Goal: Task Accomplishment & Management: Manage account settings

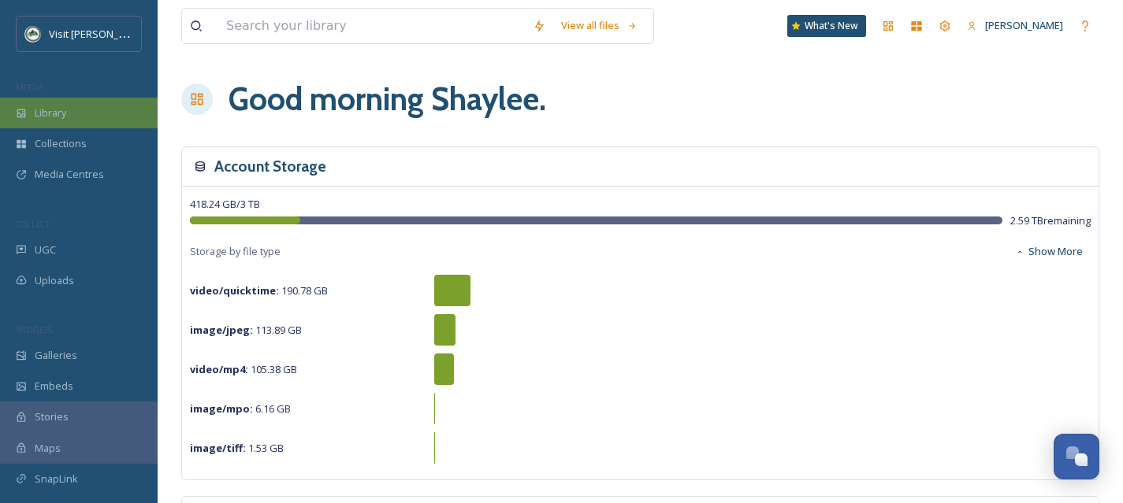
click at [69, 114] on div "Library" at bounding box center [79, 113] width 158 height 31
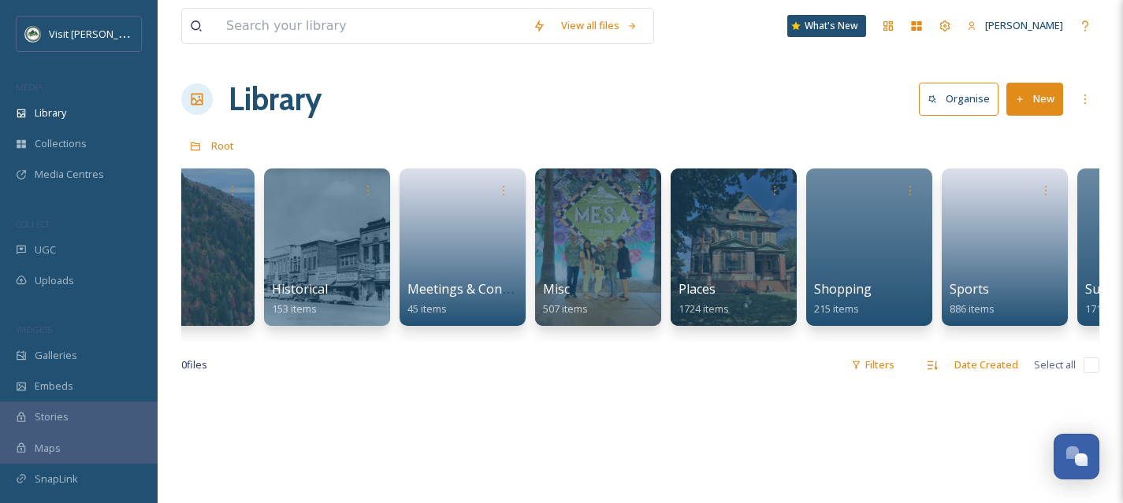
scroll to position [0, 979]
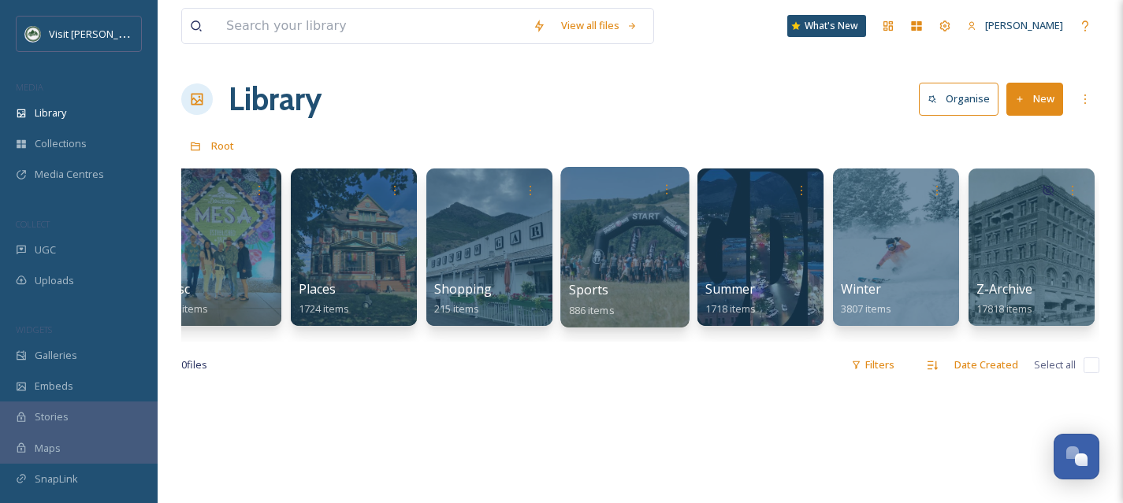
click at [605, 258] on div at bounding box center [624, 247] width 128 height 161
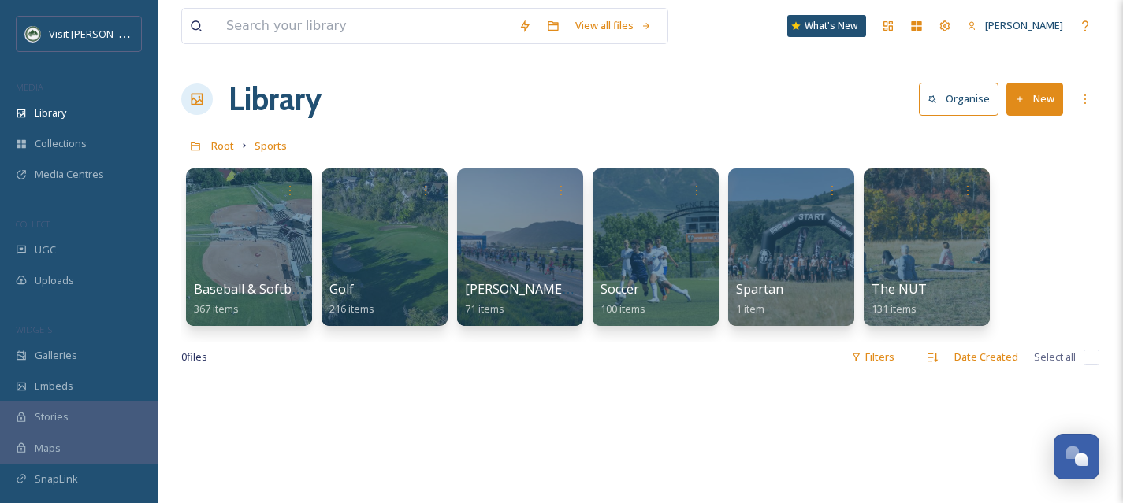
click at [1042, 94] on button "New" at bounding box center [1034, 99] width 57 height 32
click at [1018, 195] on span "Folder" at bounding box center [1016, 197] width 30 height 15
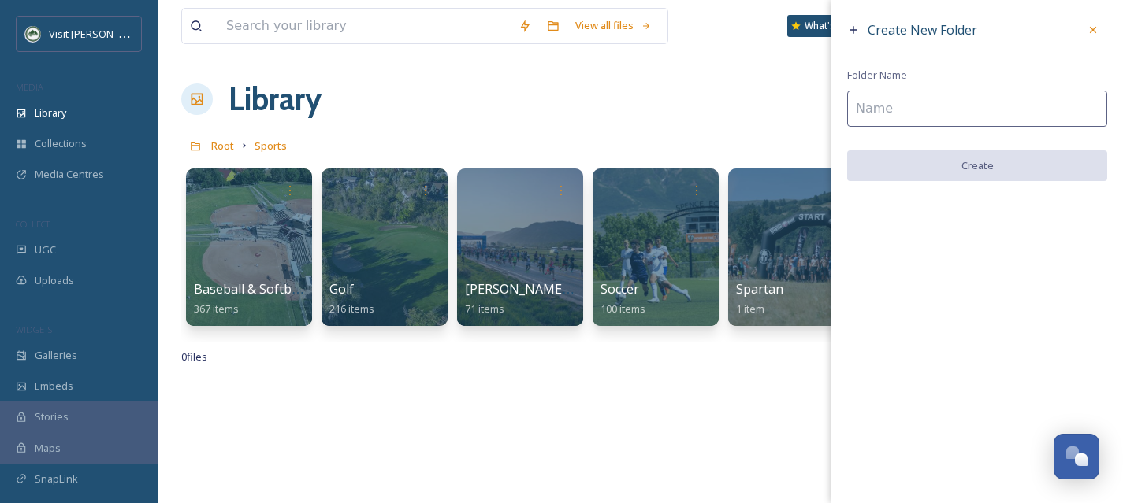
click at [954, 115] on input at bounding box center [977, 109] width 260 height 36
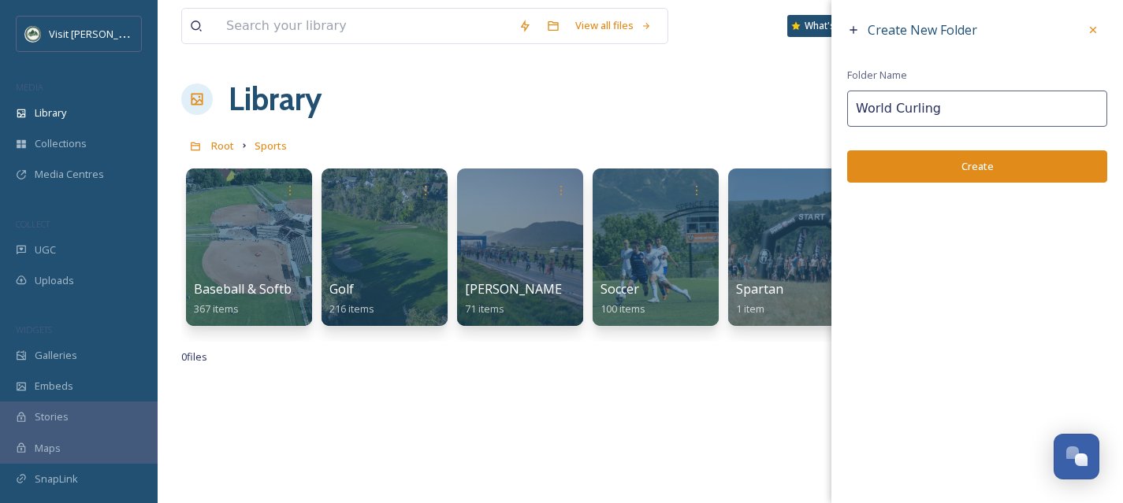
type input "World Curling"
click at [964, 161] on button "Create" at bounding box center [977, 166] width 260 height 32
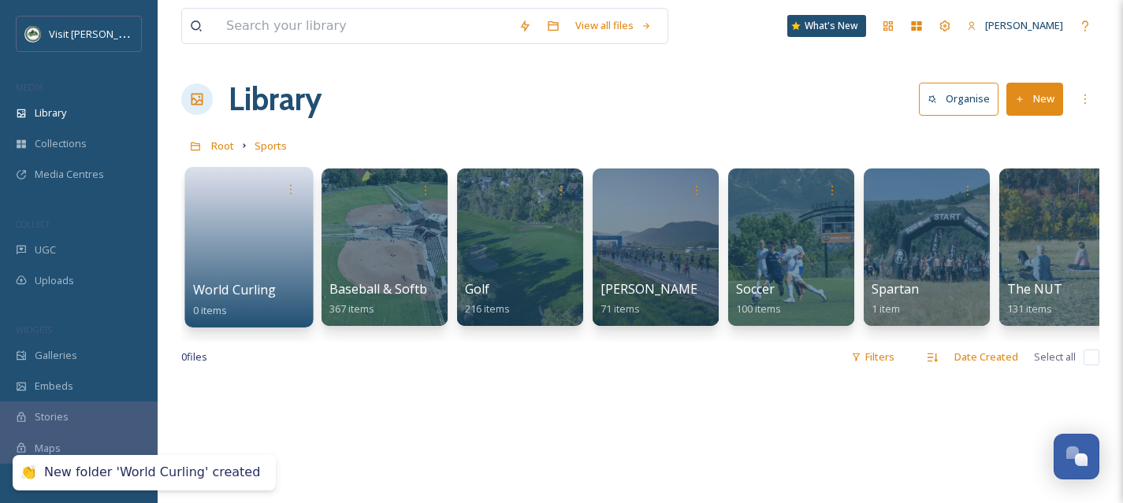
click at [269, 253] on link at bounding box center [249, 242] width 113 height 76
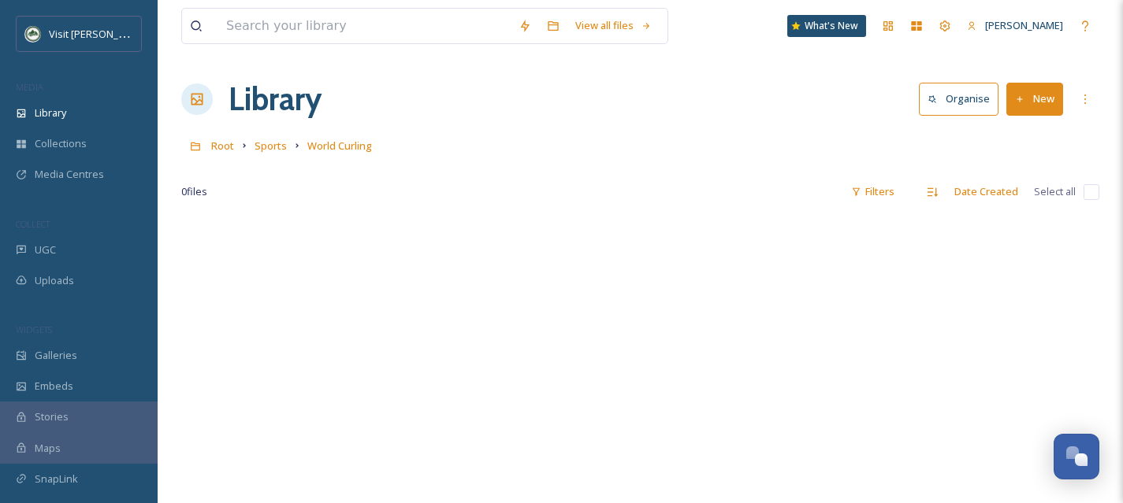
click at [1037, 94] on button "New" at bounding box center [1034, 99] width 57 height 32
click at [1027, 123] on div "File Upload" at bounding box center [1017, 136] width 89 height 31
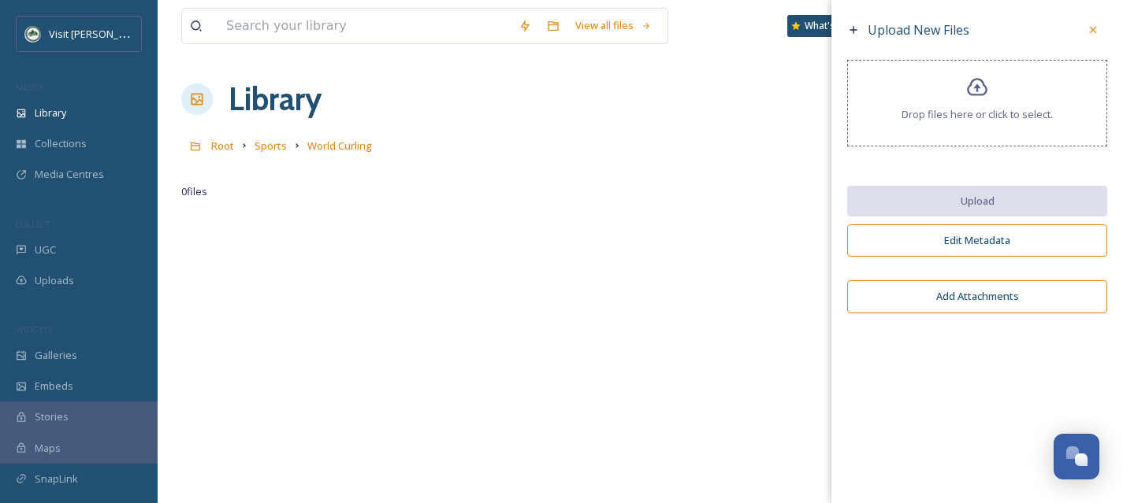
click at [971, 87] on icon at bounding box center [977, 87] width 23 height 23
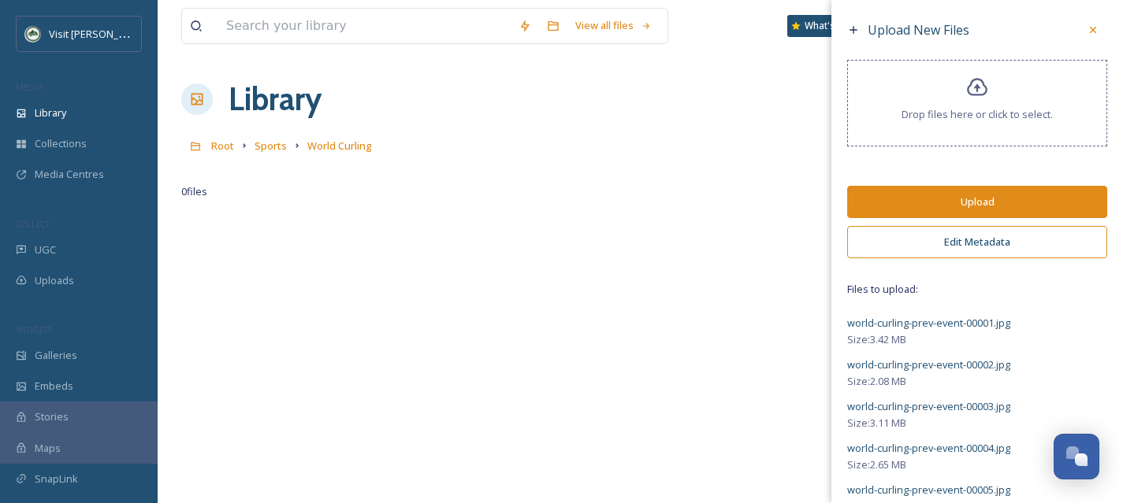
click at [1001, 244] on button "Edit Metadata" at bounding box center [977, 242] width 260 height 32
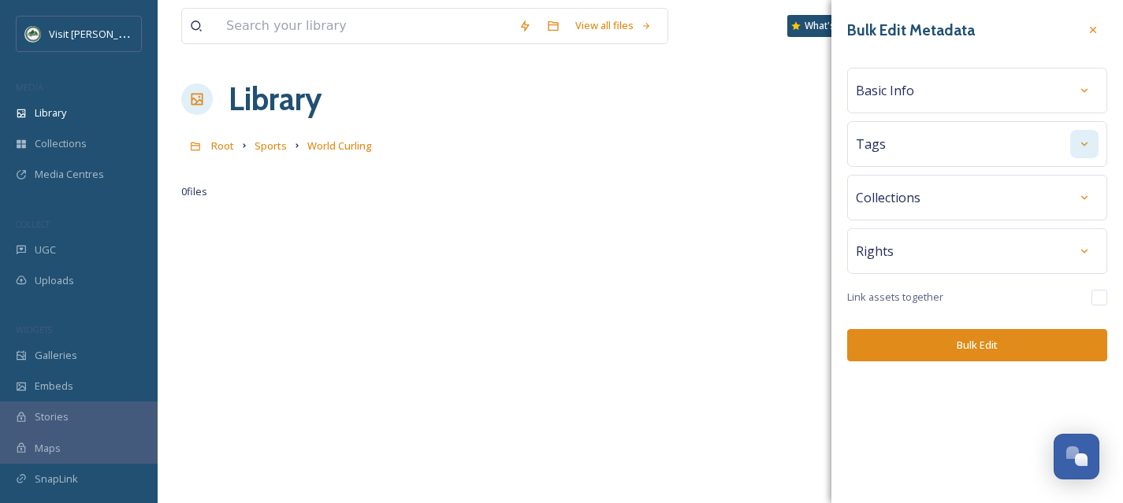
click at [1083, 148] on icon at bounding box center [1084, 144] width 13 height 13
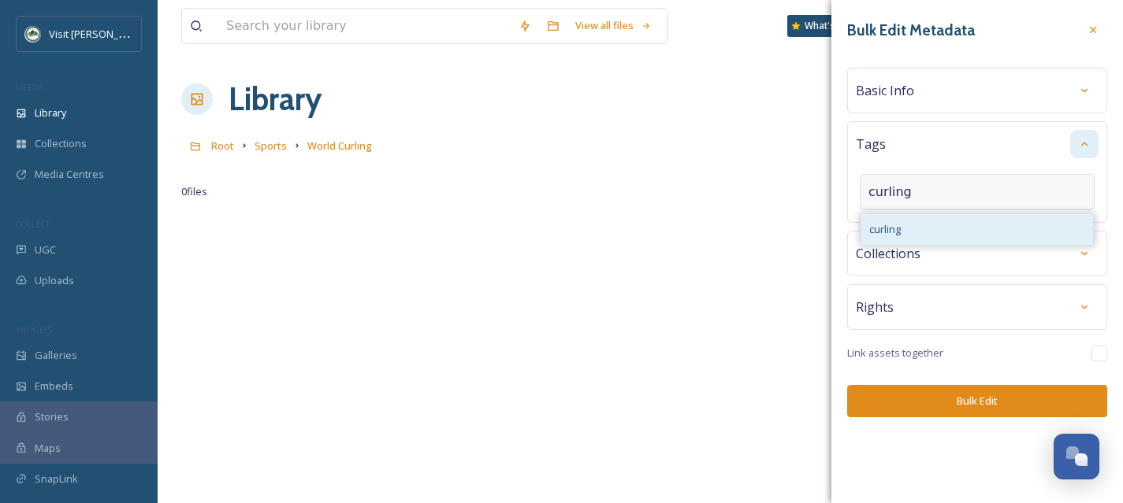
type input "curling"
click at [929, 228] on div "curling" at bounding box center [977, 229] width 232 height 31
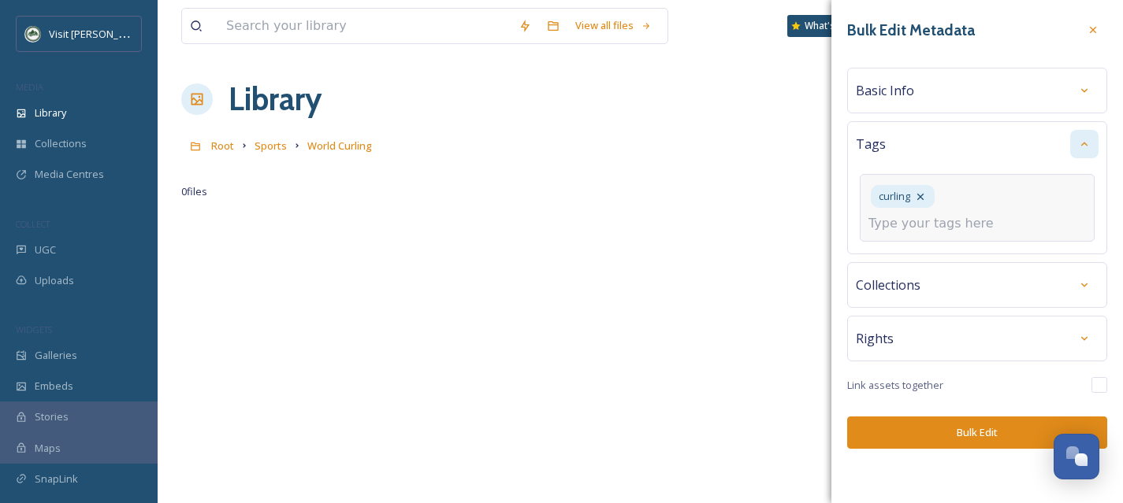
click at [975, 214] on input at bounding box center [947, 223] width 158 height 19
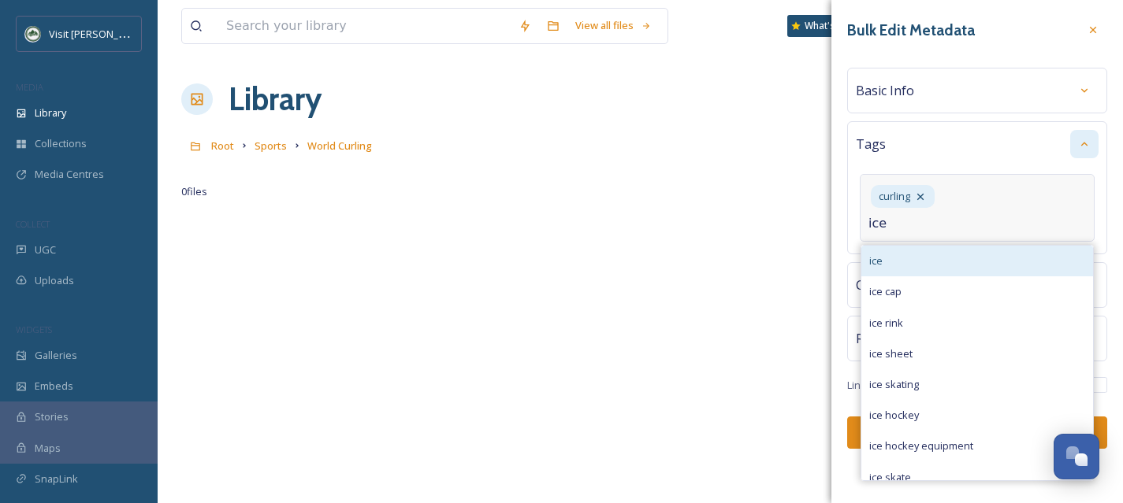
type input "ice"
click at [959, 246] on div "ice" at bounding box center [977, 261] width 232 height 31
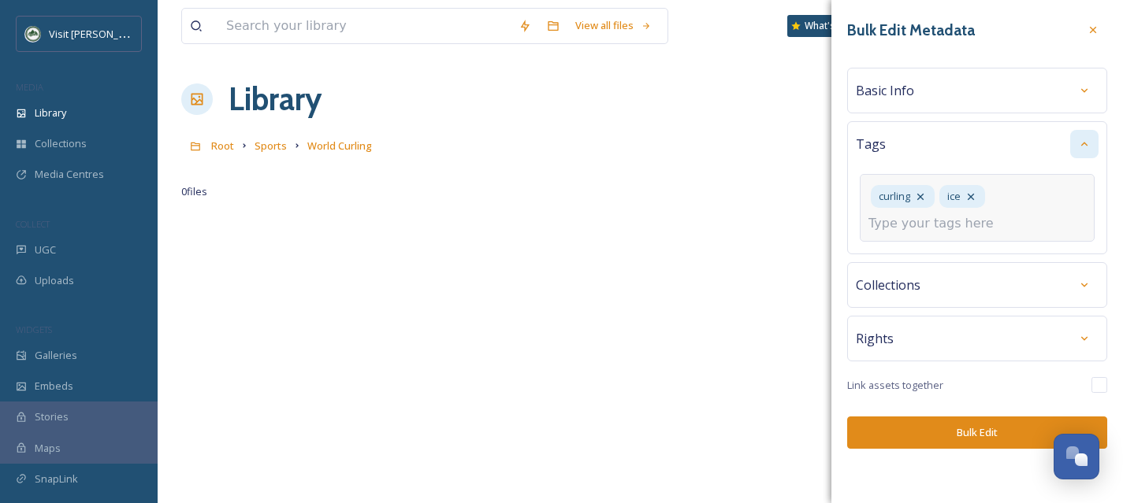
click at [959, 228] on input at bounding box center [947, 223] width 158 height 19
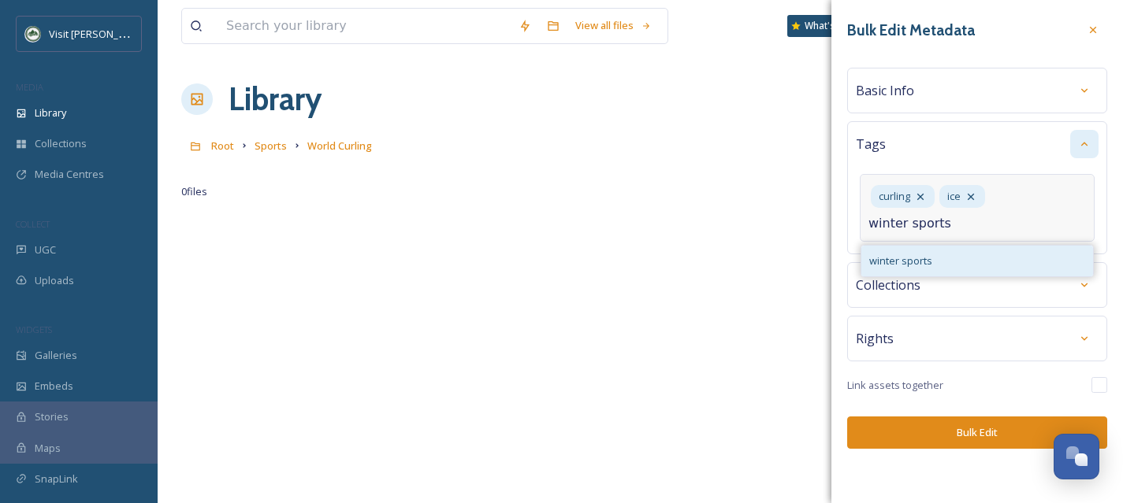
type input "winter sports"
click at [965, 256] on div "winter sports" at bounding box center [977, 261] width 232 height 31
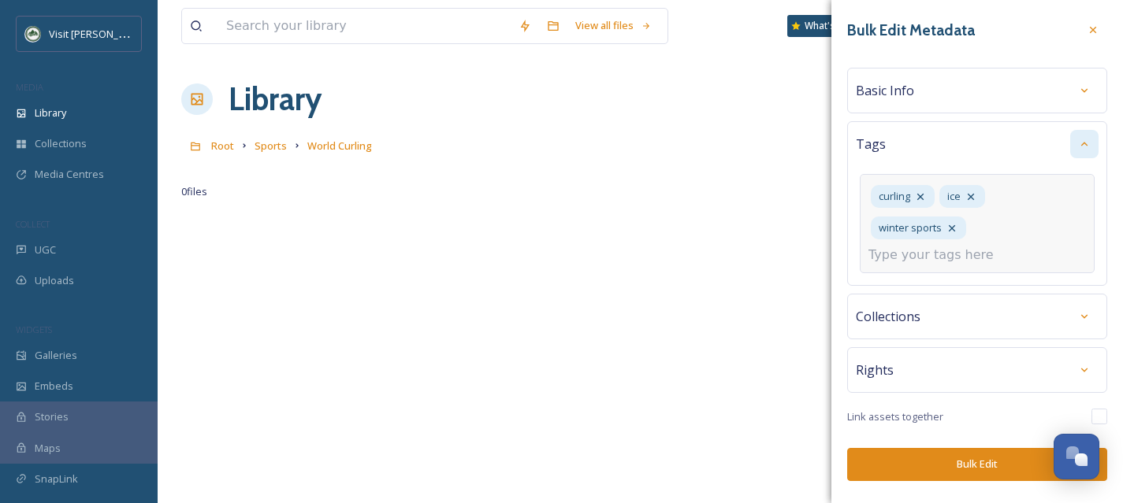
click at [949, 461] on div "Bulk Edit Metadata Basic Info Tags curling ice winter sports Collections Rights…" at bounding box center [977, 251] width 292 height 503
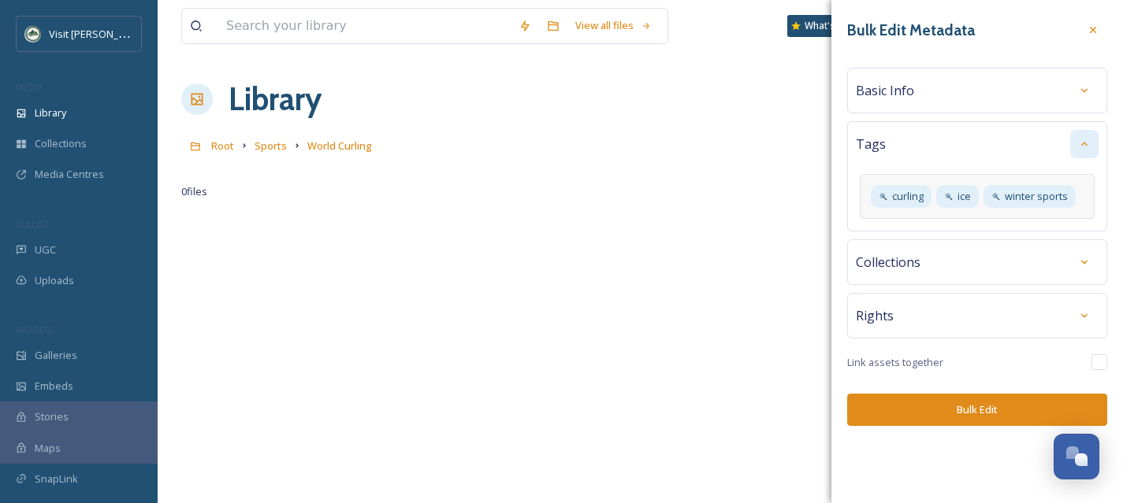
click at [979, 411] on button "Bulk Edit" at bounding box center [977, 410] width 260 height 32
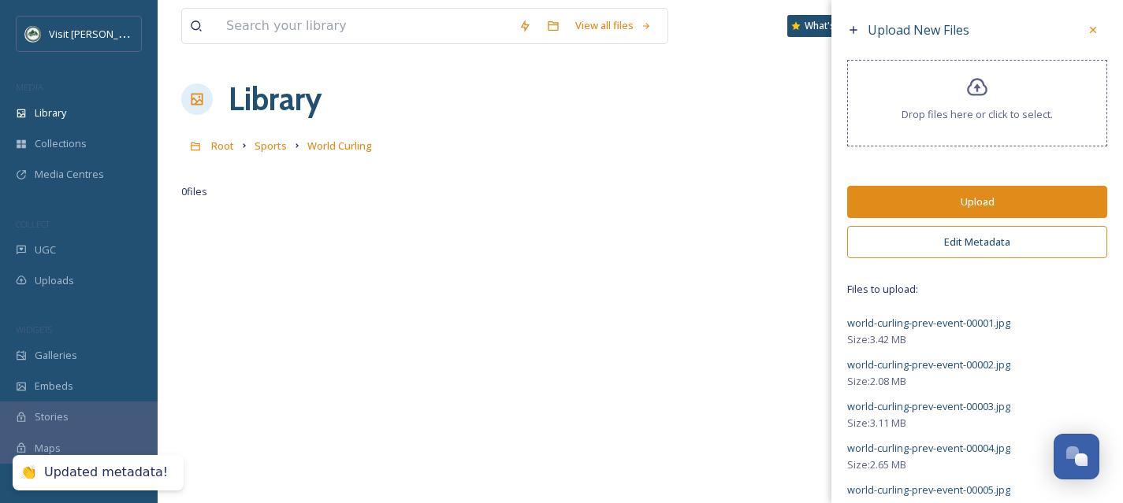
click at [994, 204] on button "Upload" at bounding box center [977, 202] width 260 height 32
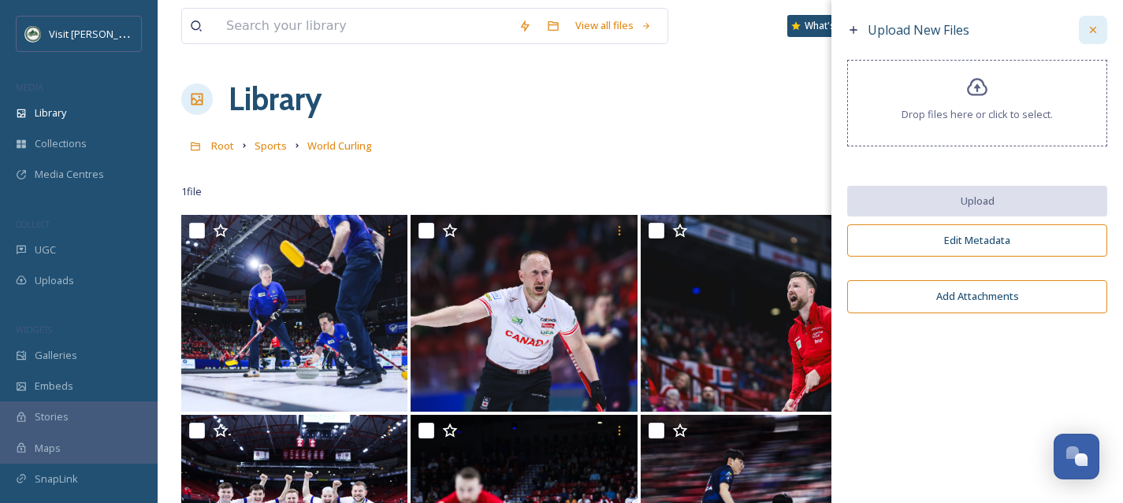
click at [1095, 29] on icon at bounding box center [1093, 30] width 13 height 13
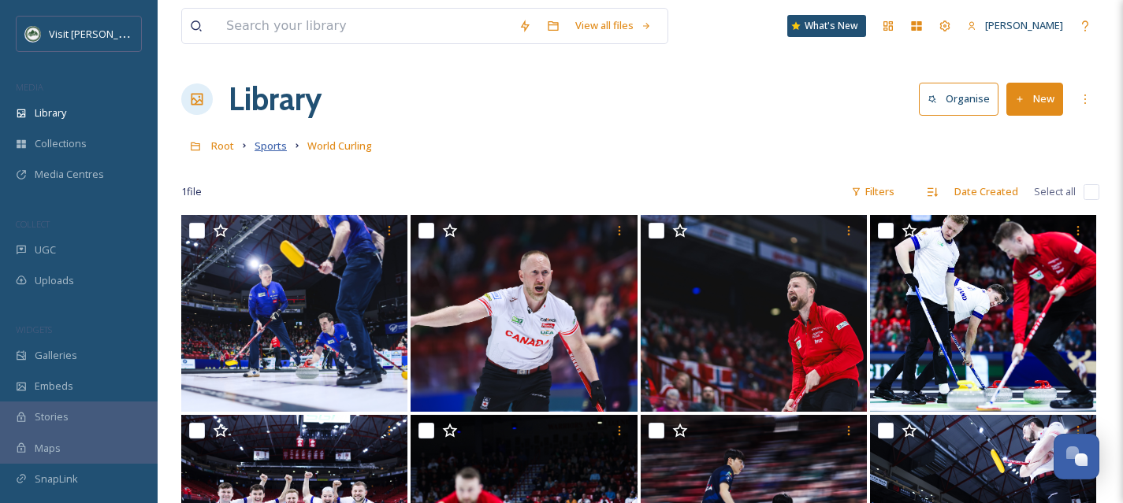
click at [272, 140] on span "Sports" at bounding box center [270, 146] width 32 height 14
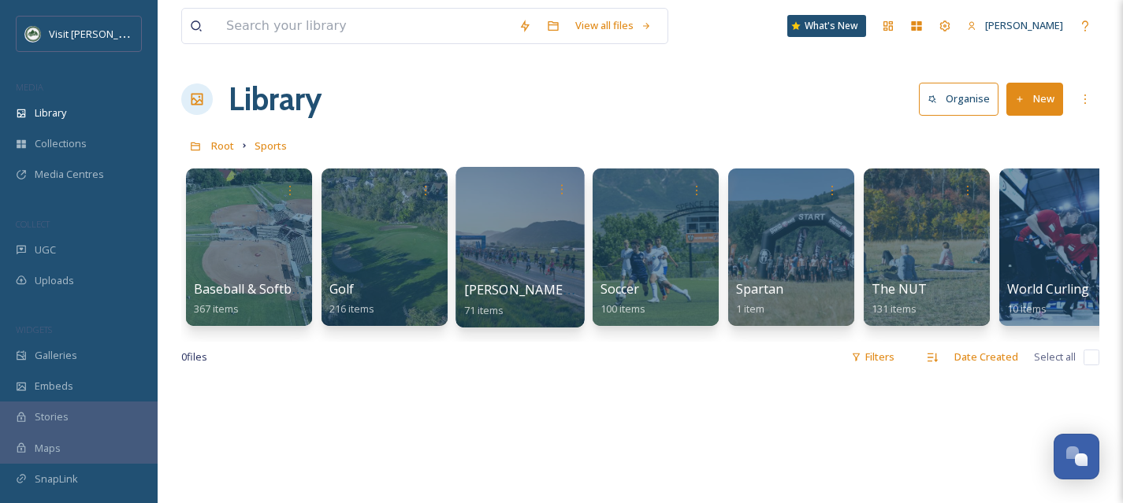
scroll to position [0, 31]
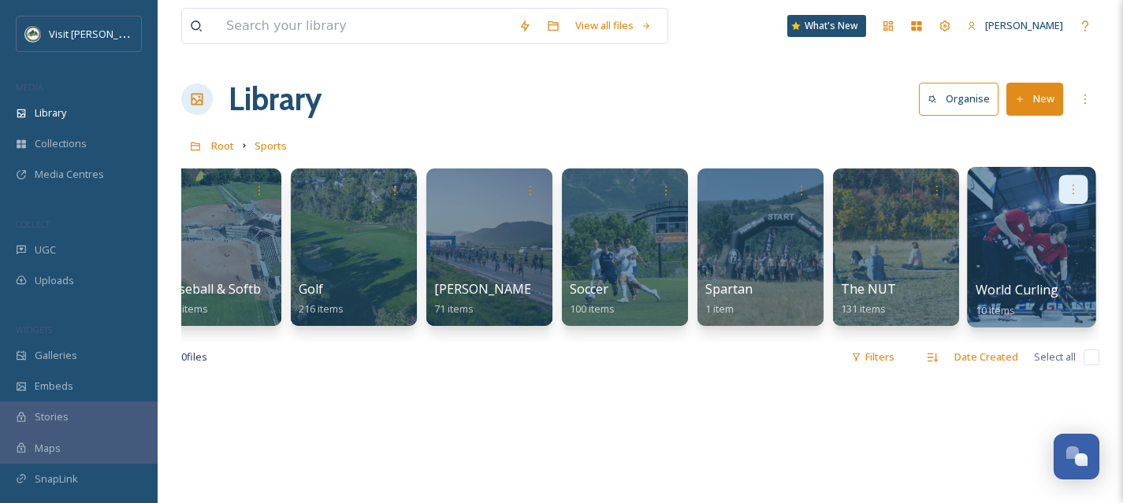
click at [1077, 188] on icon at bounding box center [1073, 189] width 13 height 13
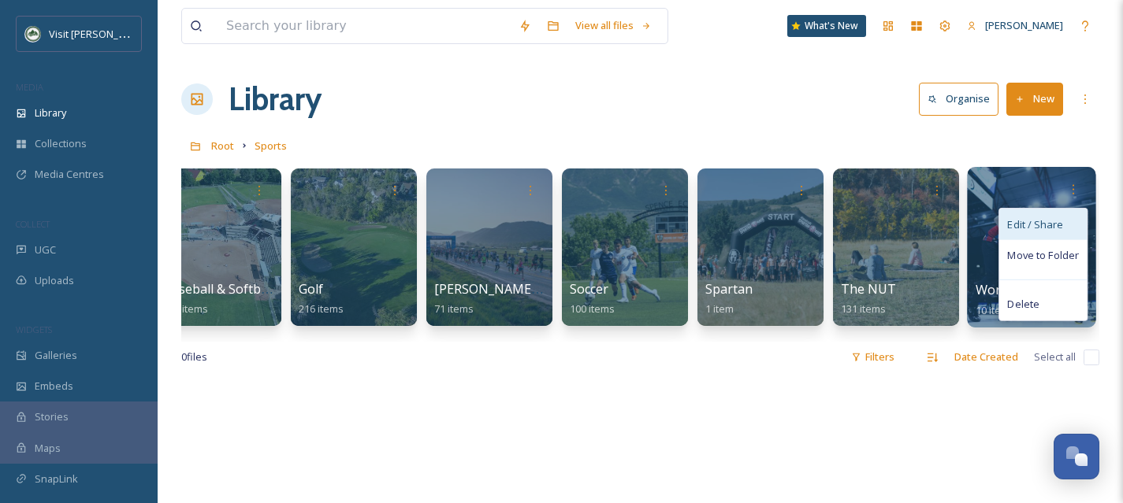
click at [1044, 231] on span "Edit / Share" at bounding box center [1034, 225] width 55 height 16
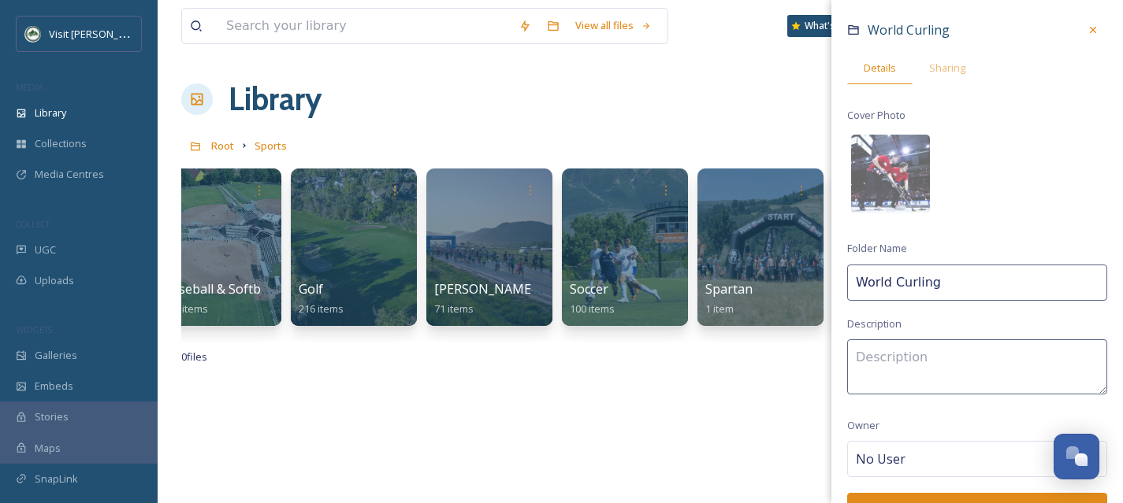
click at [893, 282] on input "World Curling" at bounding box center [977, 283] width 260 height 36
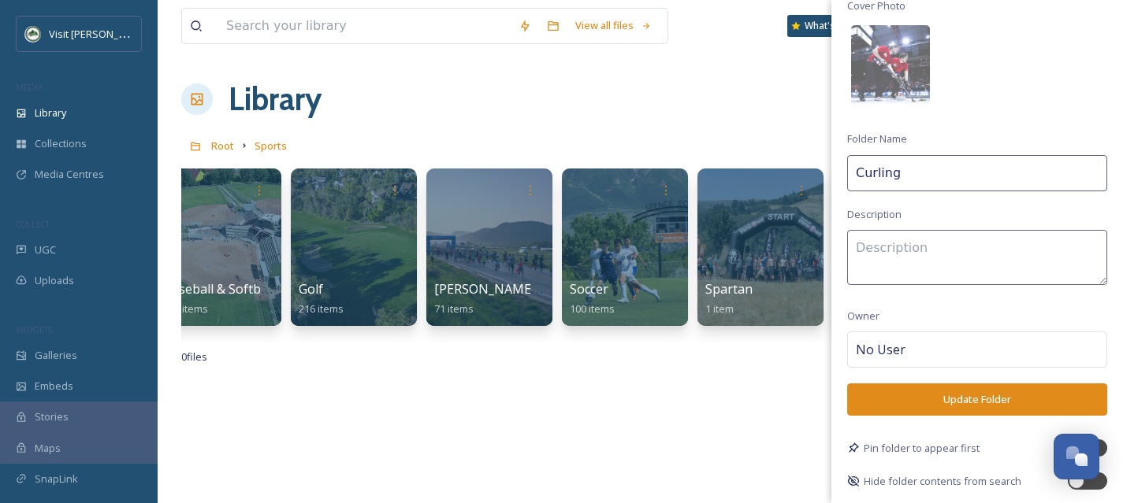
type input "Curling"
click at [926, 398] on button "Update Folder" at bounding box center [977, 400] width 260 height 32
